Goal: Navigation & Orientation: Find specific page/section

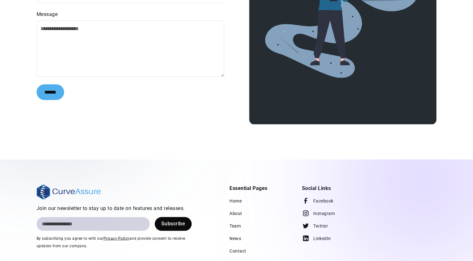
scroll to position [1284, 0]
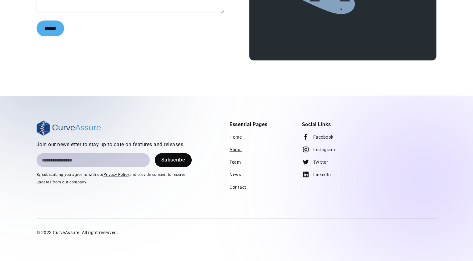
click at [238, 150] on link "About" at bounding box center [236, 149] width 13 height 13
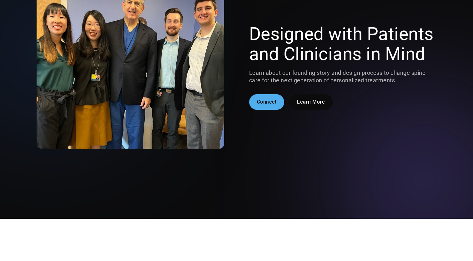
scroll to position [94, 0]
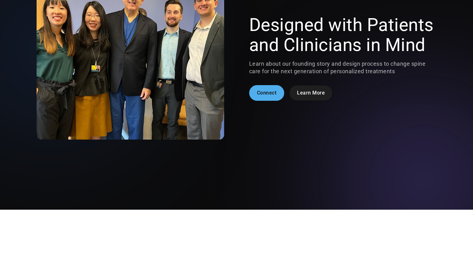
click at [311, 95] on link "Learn More" at bounding box center [310, 93] width 43 height 16
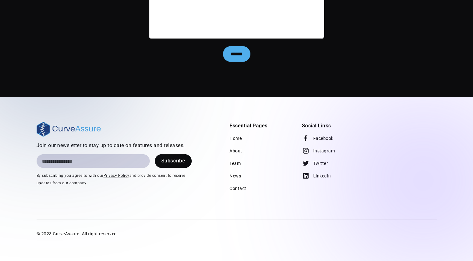
scroll to position [1338, 0]
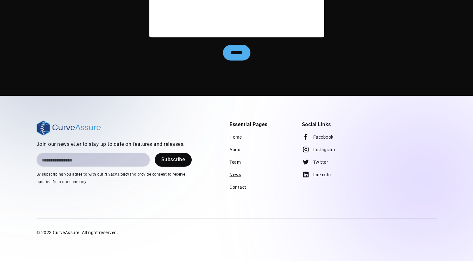
click at [237, 173] on link "News" at bounding box center [236, 174] width 12 height 13
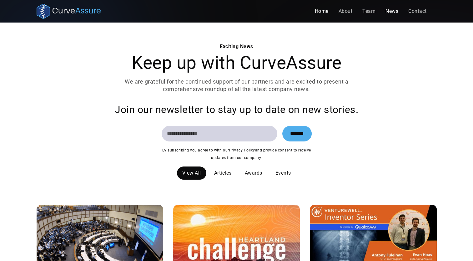
click at [318, 13] on link "Home" at bounding box center [322, 11] width 24 height 13
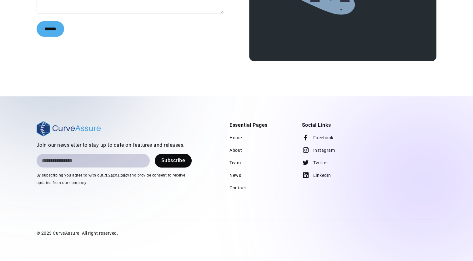
scroll to position [1284, 0]
